Goal: Information Seeking & Learning: Learn about a topic

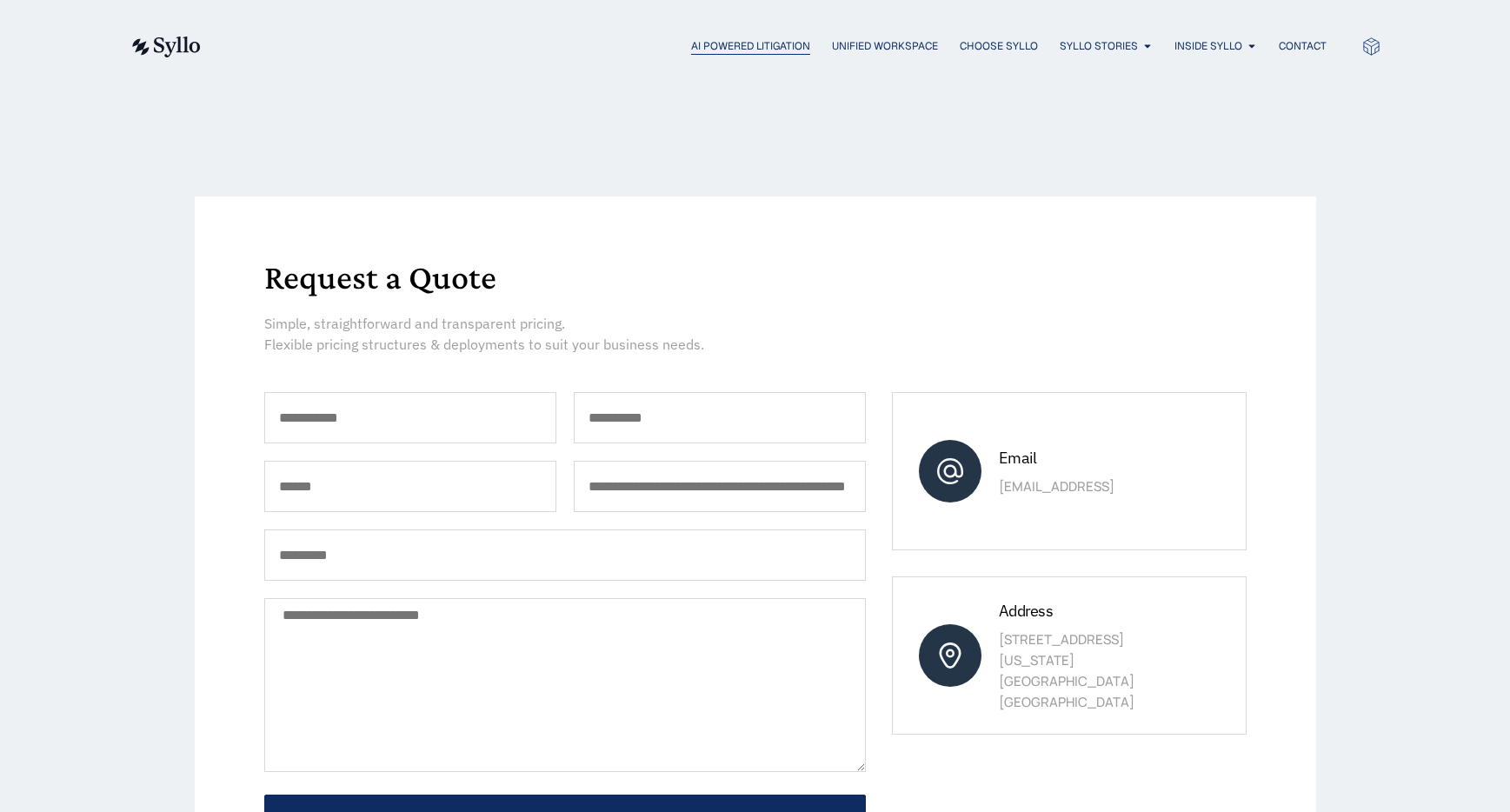
click at [726, 45] on span "AI Powered Litigation" at bounding box center [750, 46] width 119 height 16
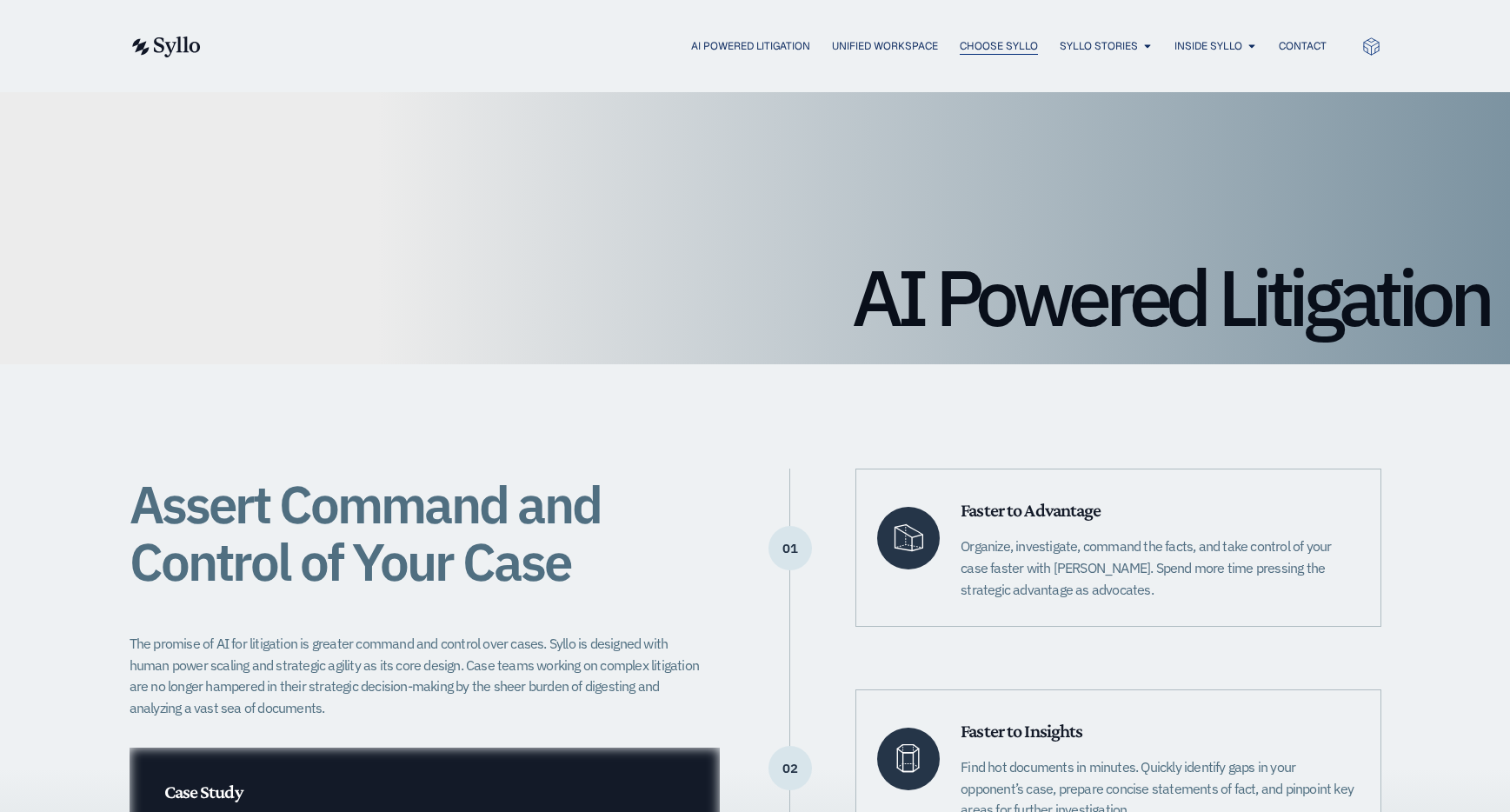
click at [1011, 45] on span "Choose Syllo" at bounding box center [999, 46] width 78 height 16
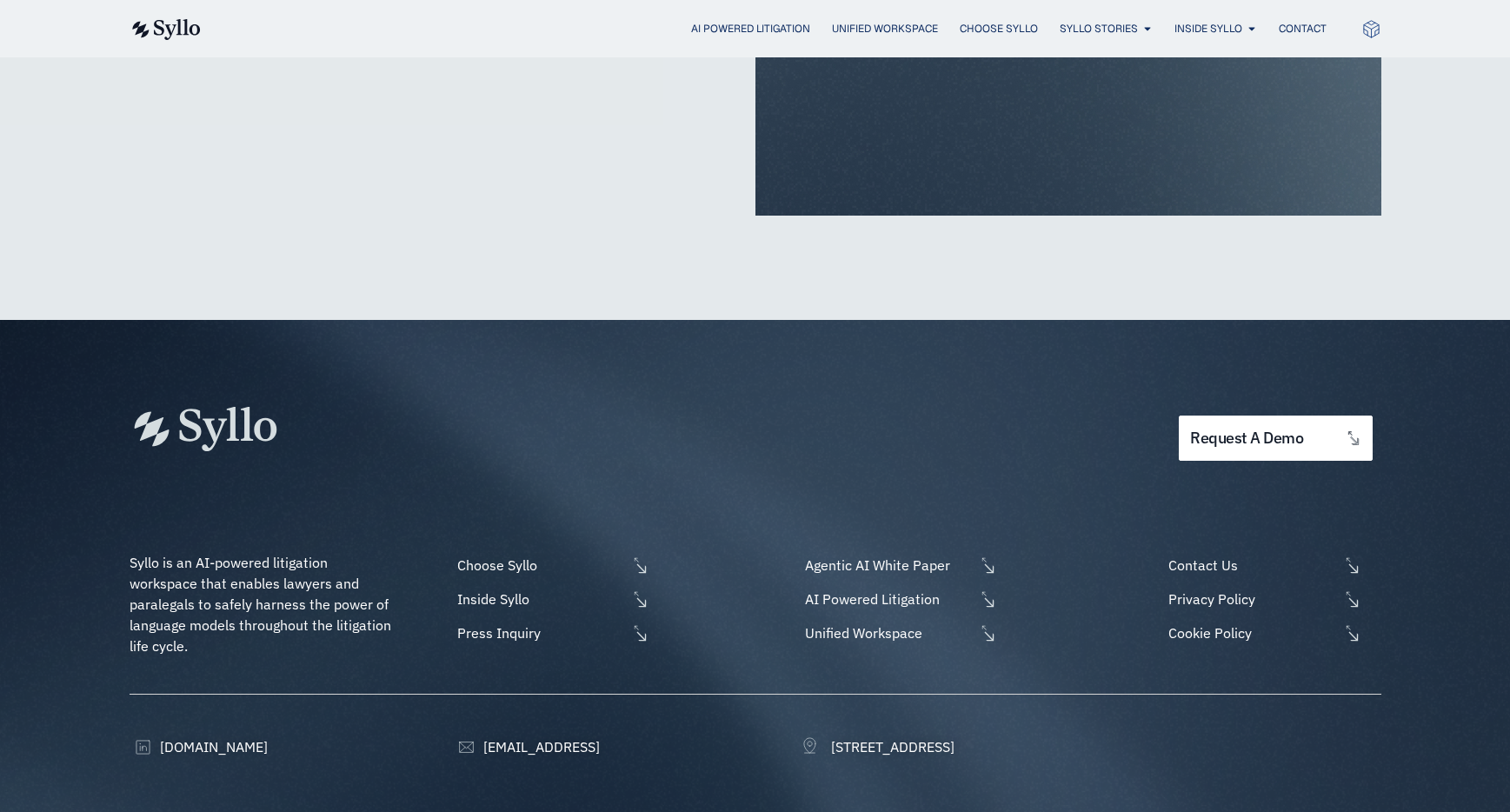
scroll to position [4112, 0]
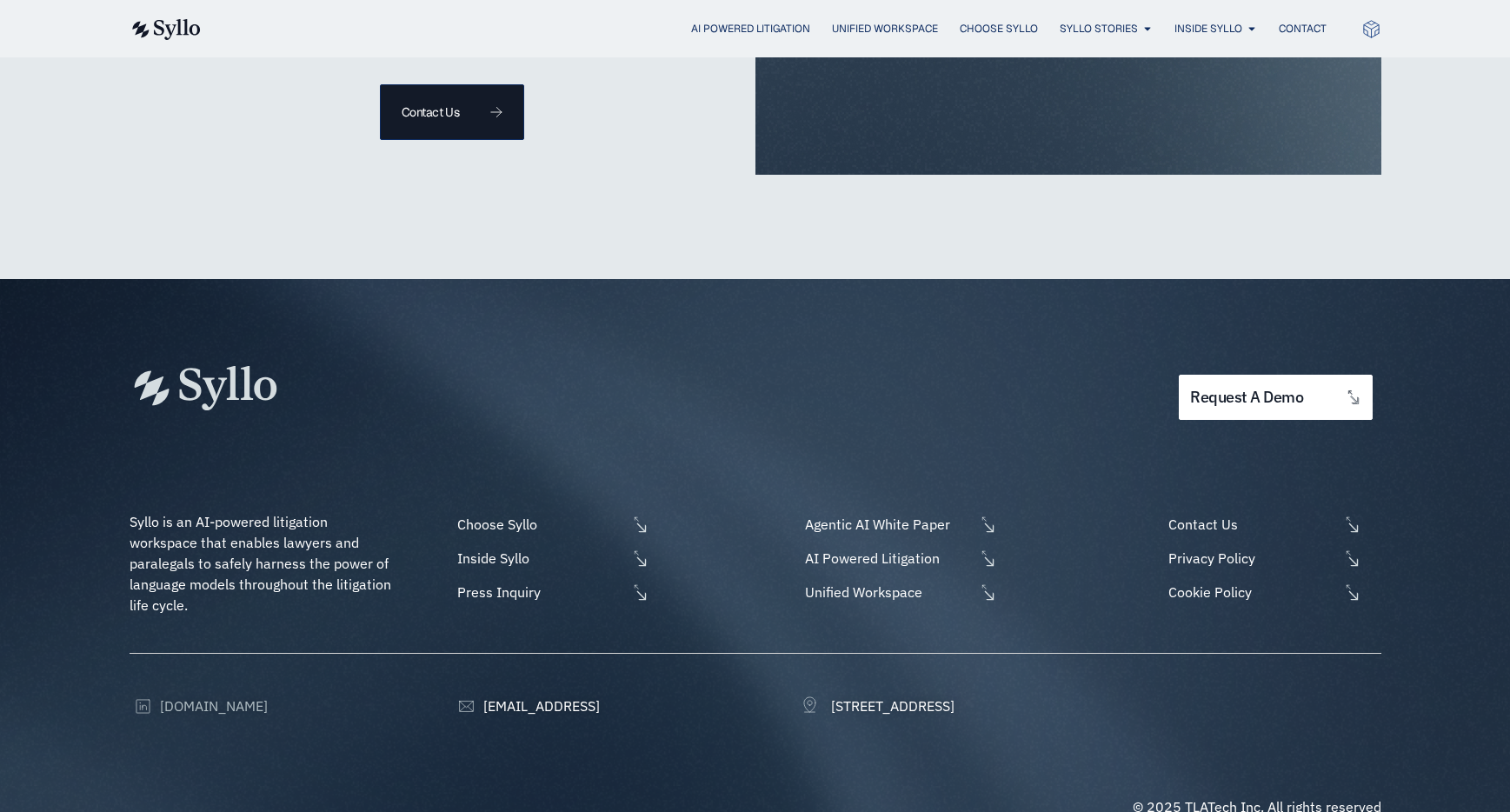
click at [184, 696] on span "[DOMAIN_NAME]" at bounding box center [212, 706] width 113 height 21
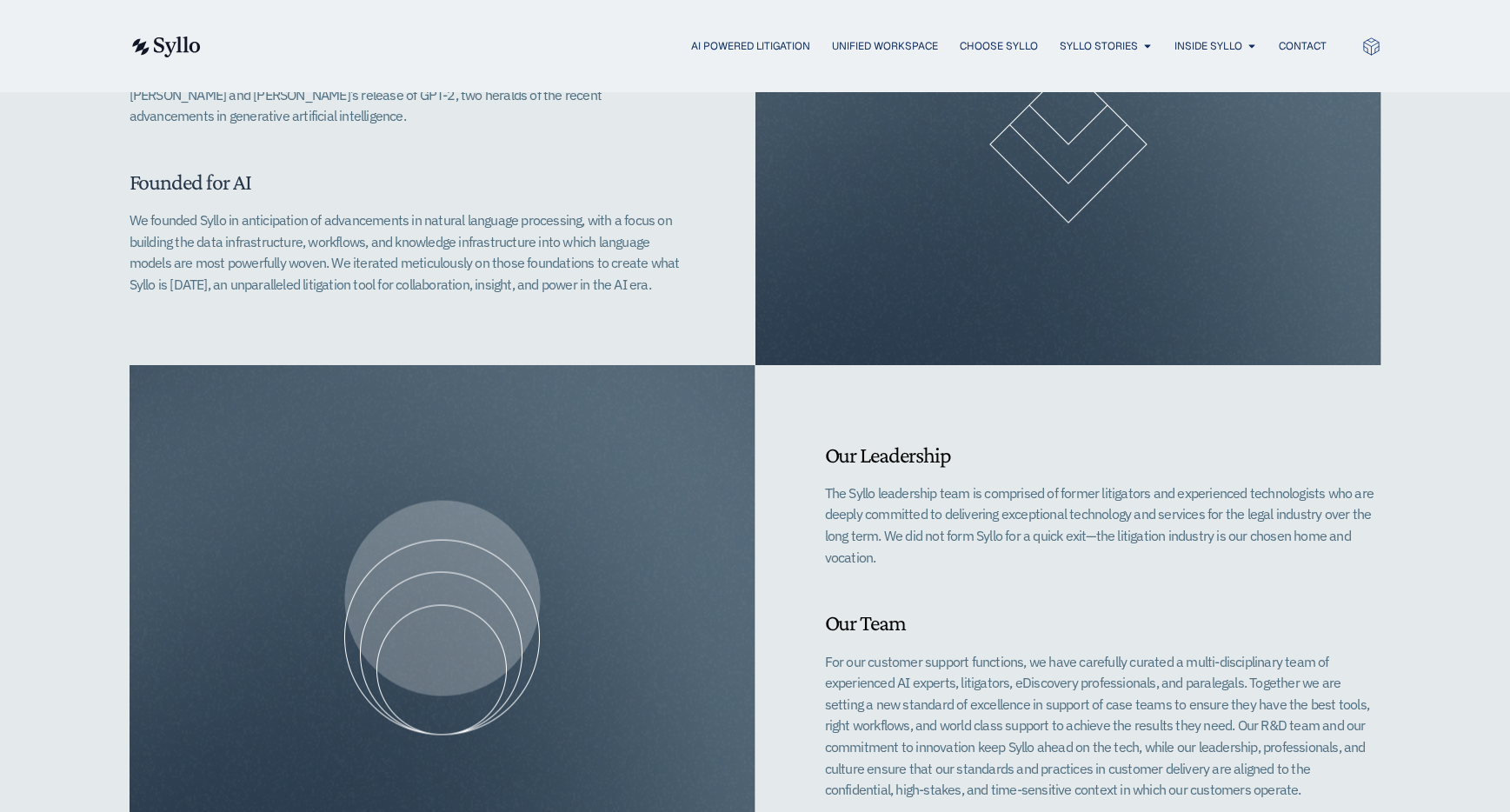
scroll to position [0, 0]
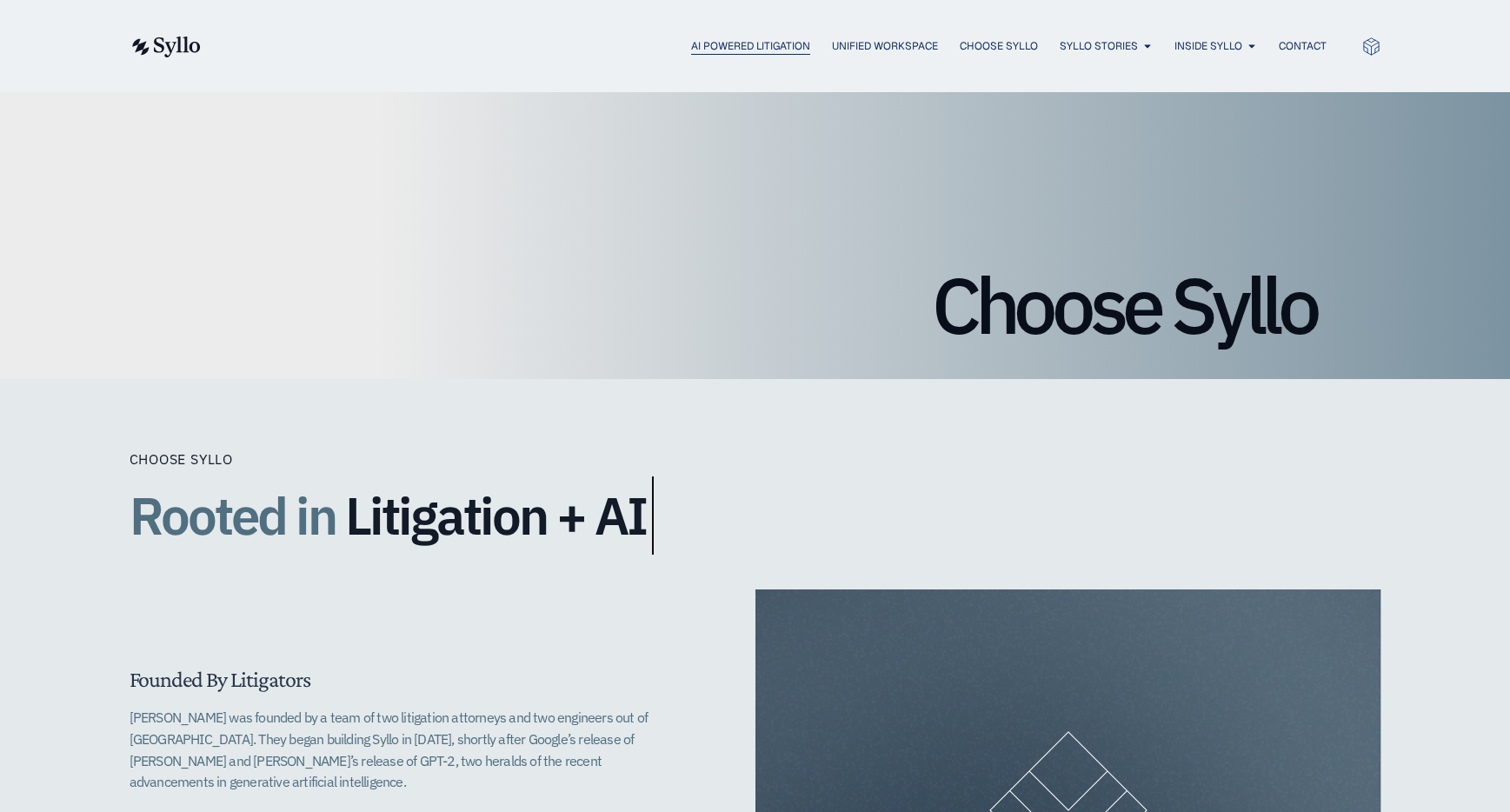
click at [764, 41] on span "AI Powered Litigation" at bounding box center [750, 46] width 119 height 16
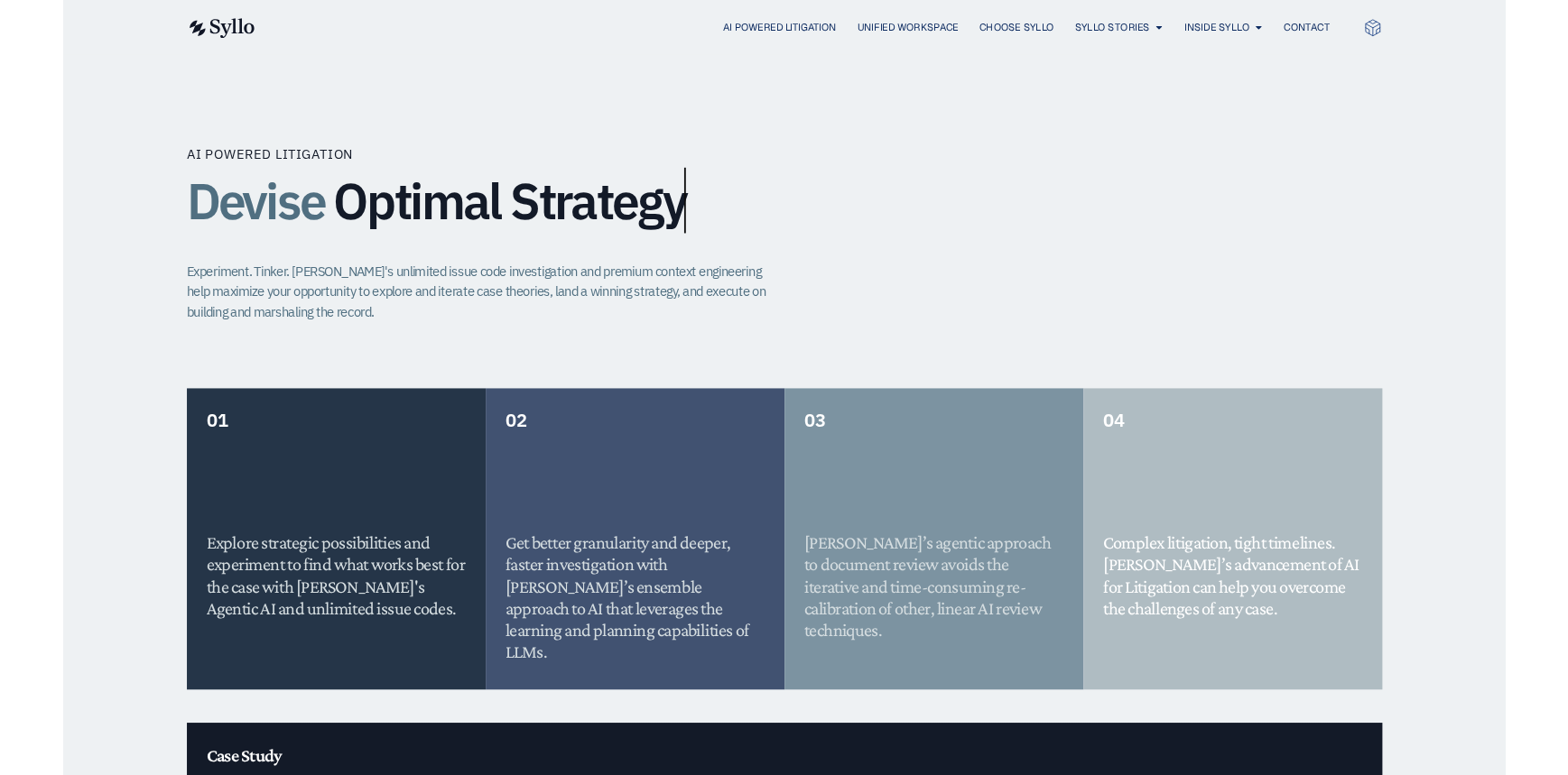
scroll to position [1169, 0]
